Goal: Task Accomplishment & Management: Manage account settings

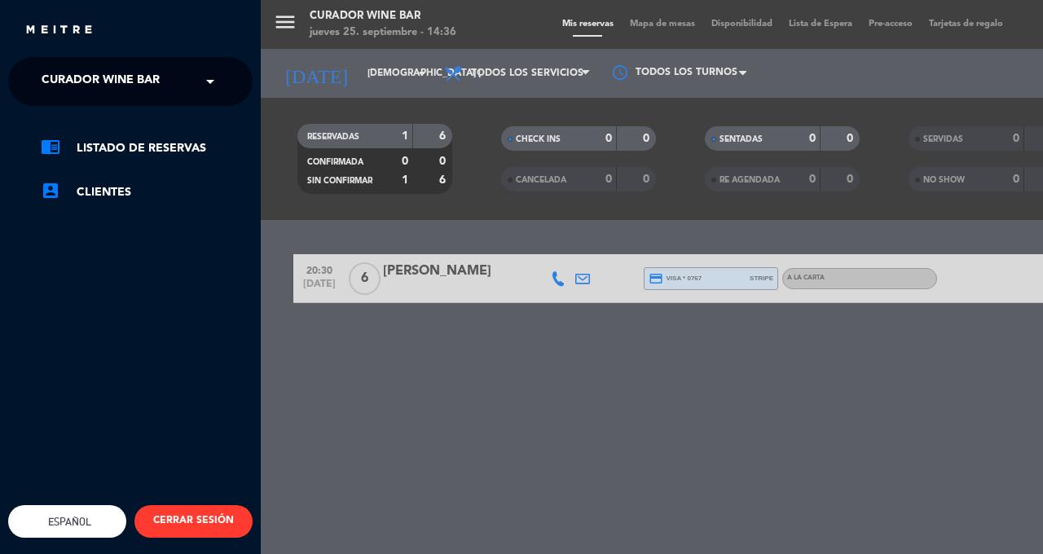
click at [76, 81] on span "Curador Wine Bar" at bounding box center [101, 81] width 118 height 34
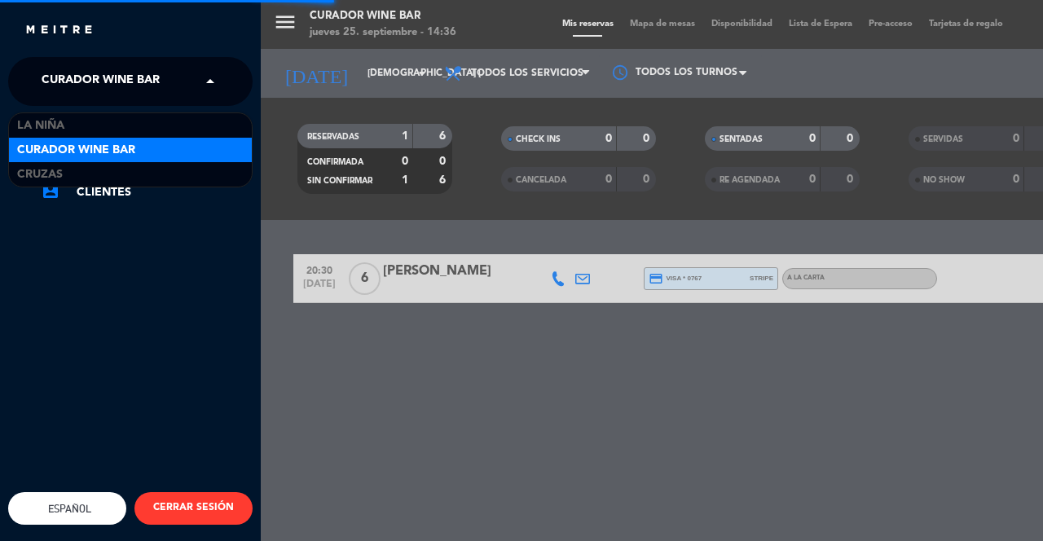
click at [39, 163] on div "Cruzas" at bounding box center [130, 174] width 243 height 24
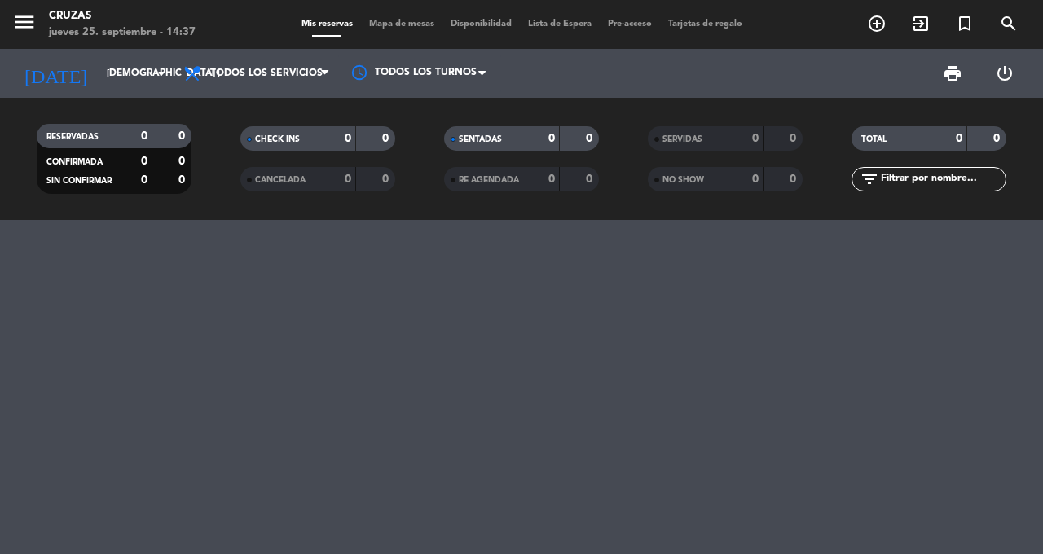
click at [915, 23] on icon "exit_to_app" at bounding box center [921, 24] width 20 height 20
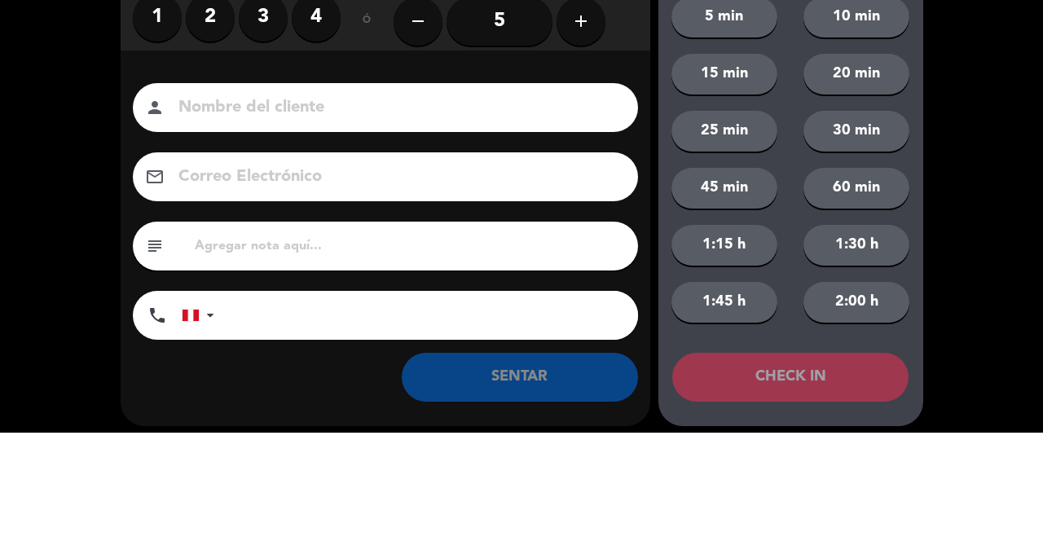
click at [586, 131] on icon "add" at bounding box center [581, 130] width 20 height 20
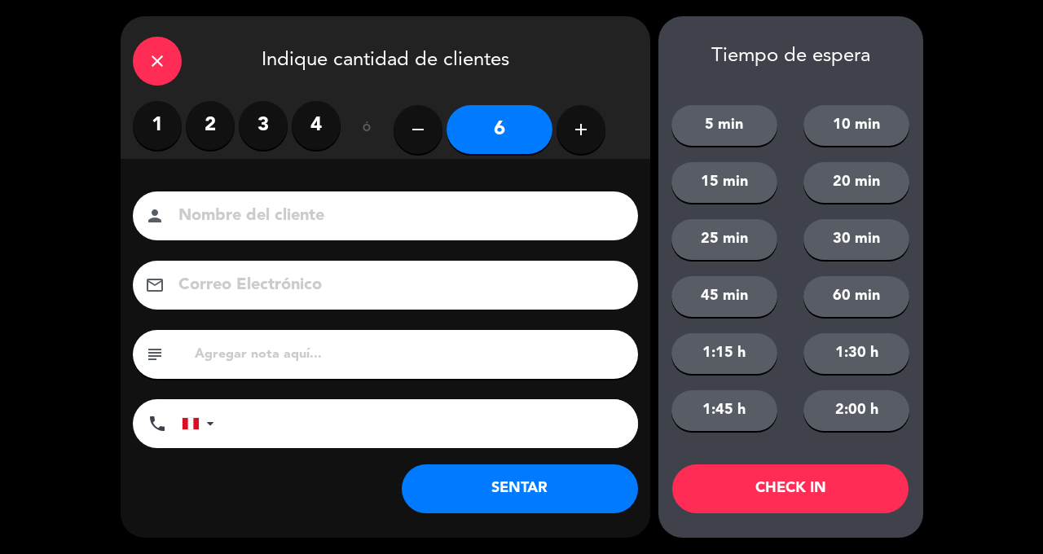
click at [458, 216] on input at bounding box center [397, 216] width 440 height 29
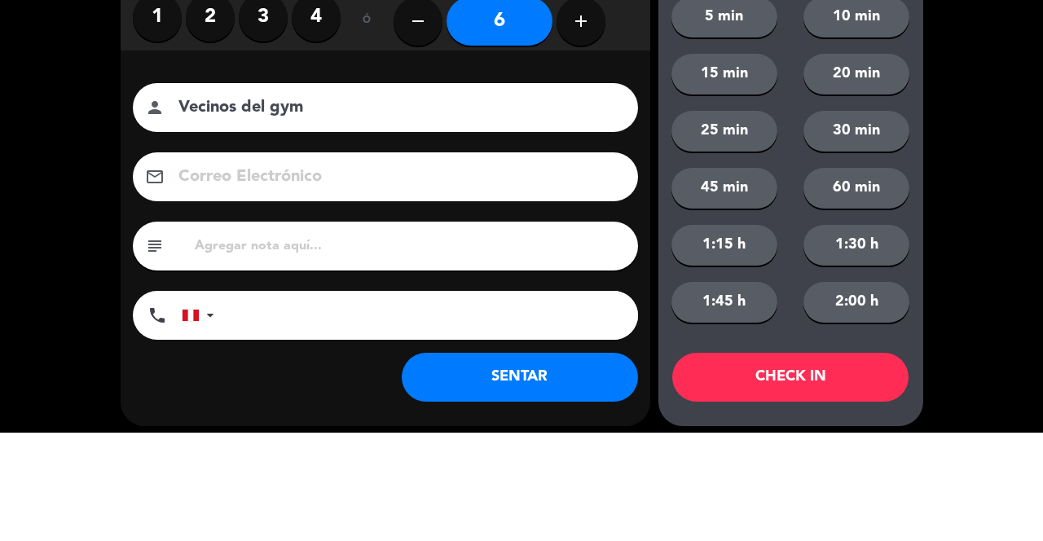
type input "Vecinos del gym"
click at [554, 288] on input at bounding box center [397, 285] width 440 height 29
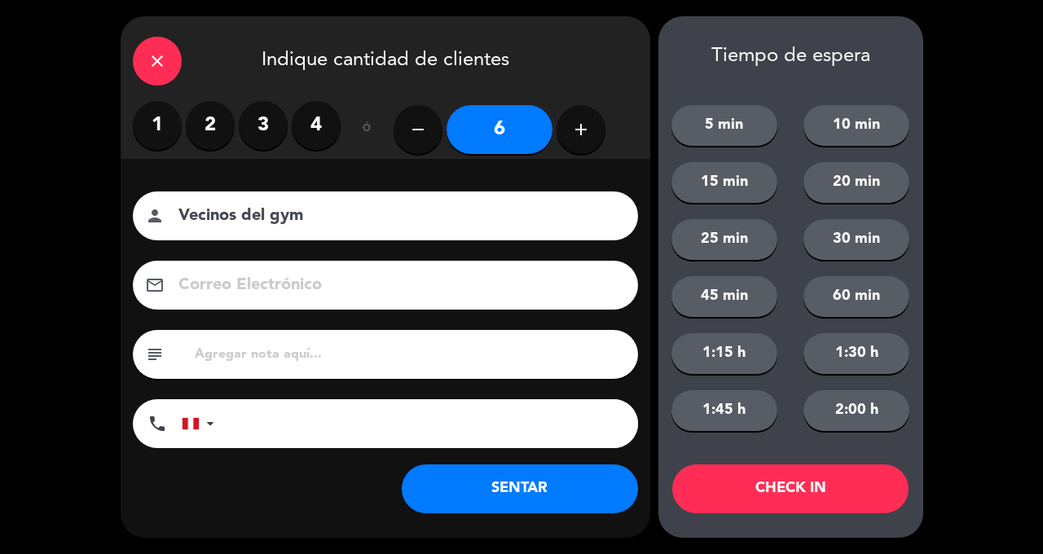
click at [547, 491] on button "SENTAR" at bounding box center [520, 488] width 236 height 49
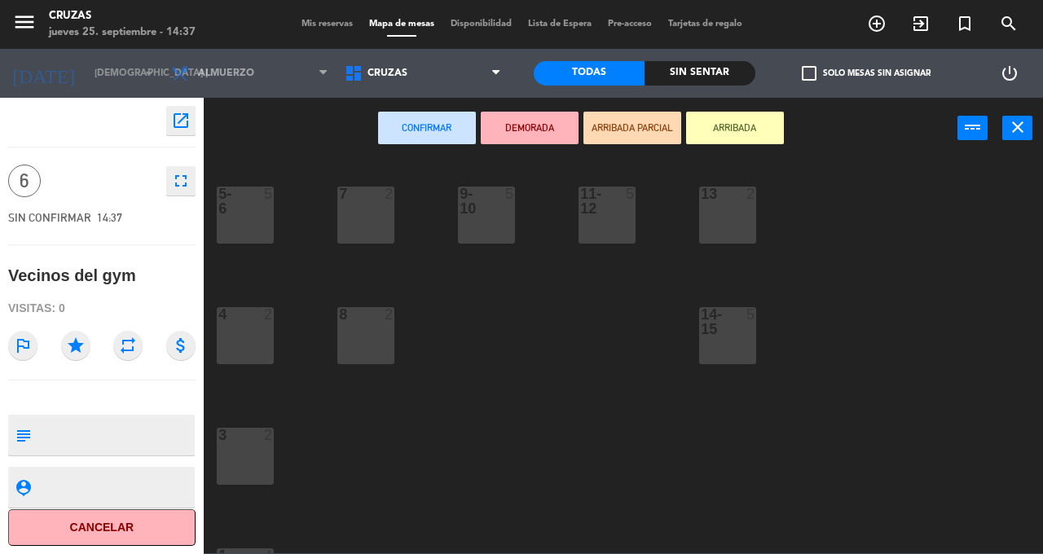
click at [486, 215] on div at bounding box center [486, 201] width 27 height 29
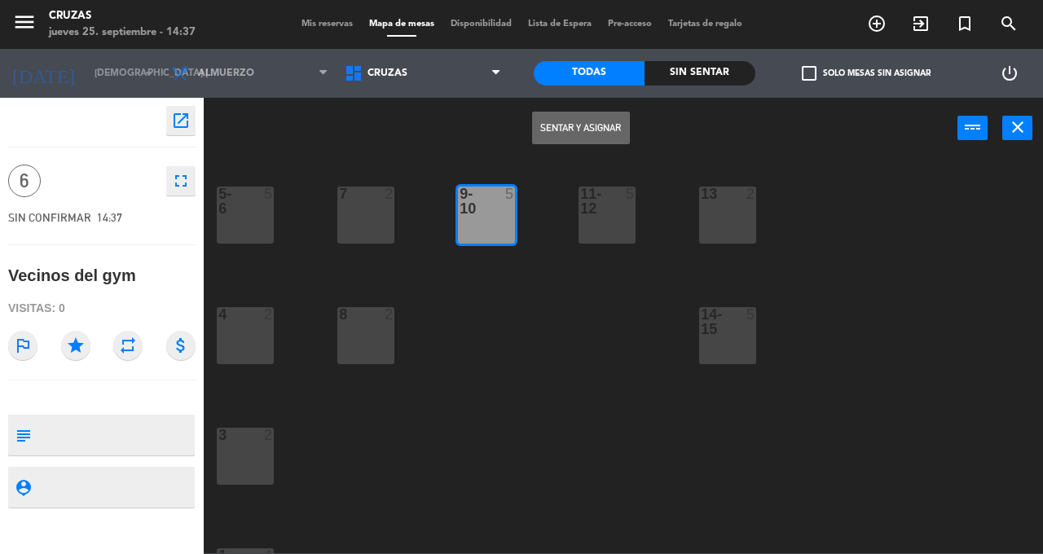
click at [574, 127] on button "Sentar y Asignar" at bounding box center [581, 128] width 98 height 33
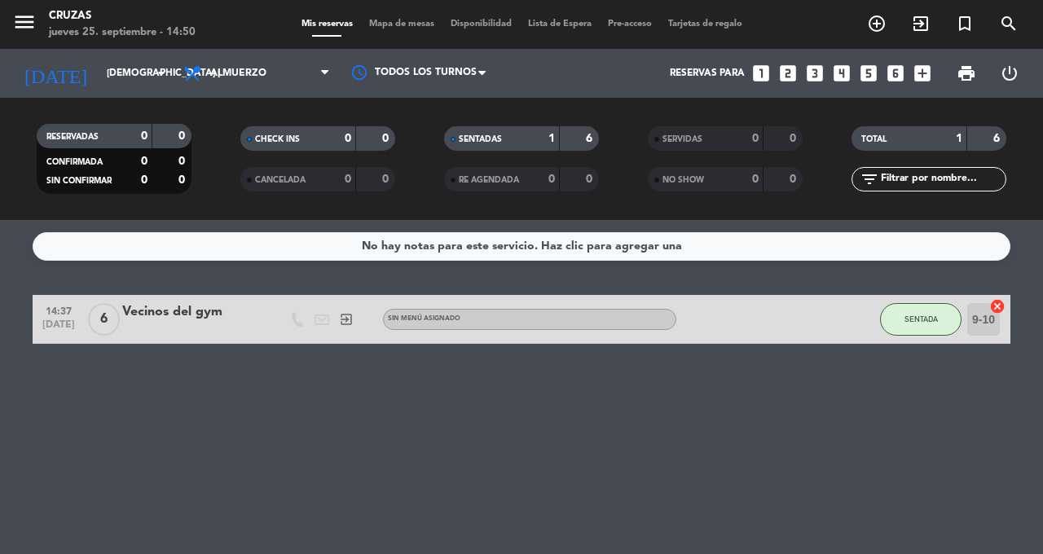
click at [929, 388] on div "No hay notas para este servicio. Haz clic para agregar una 14:37 [DATE] 6 Vecin…" at bounding box center [521, 387] width 1043 height 334
click at [827, 441] on div "No hay notas para este servicio. Haz clic para agregar una 14:37 [DATE] 6 Vecin…" at bounding box center [521, 387] width 1043 height 334
click at [191, 308] on div "Vecinos del gym" at bounding box center [191, 311] width 138 height 21
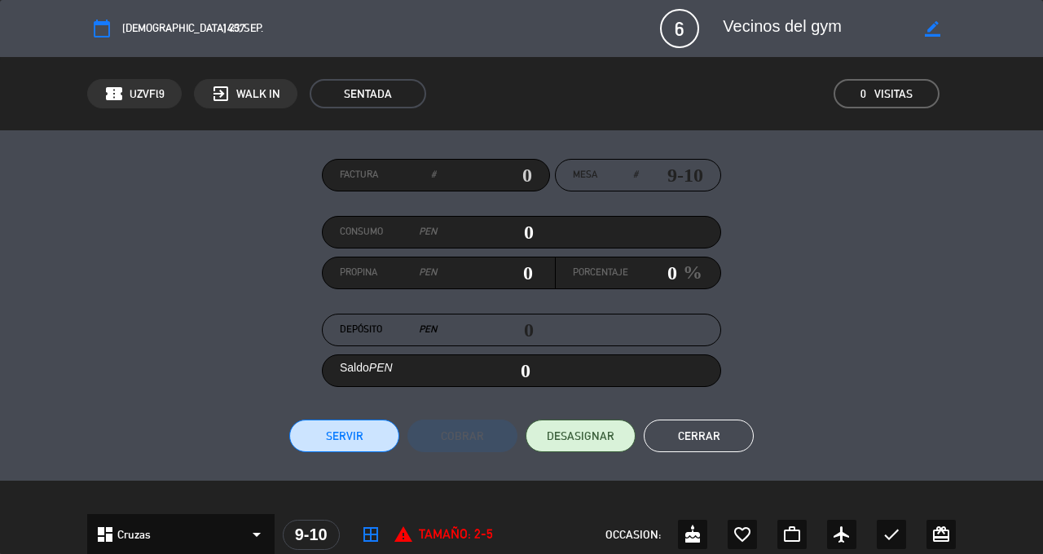
click at [936, 33] on icon "border_color" at bounding box center [931, 28] width 15 height 15
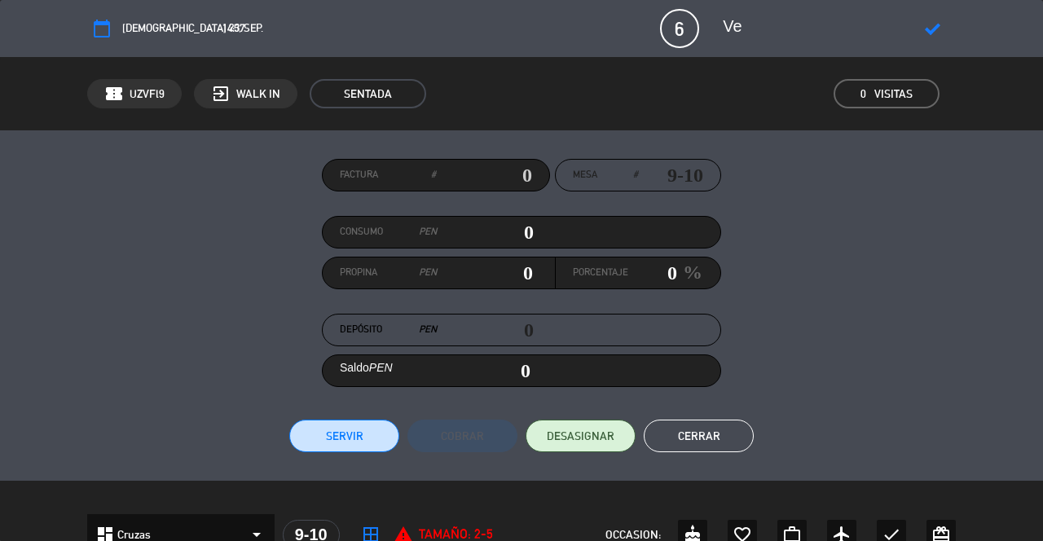
type textarea "V"
type textarea "Hybrido Gym"
click at [926, 33] on icon at bounding box center [931, 28] width 15 height 15
